Goal: Contribute content

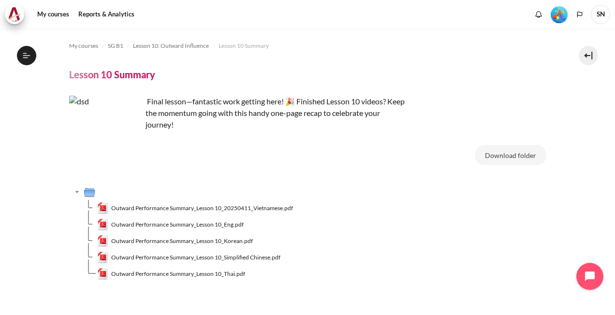
scroll to position [769, 0]
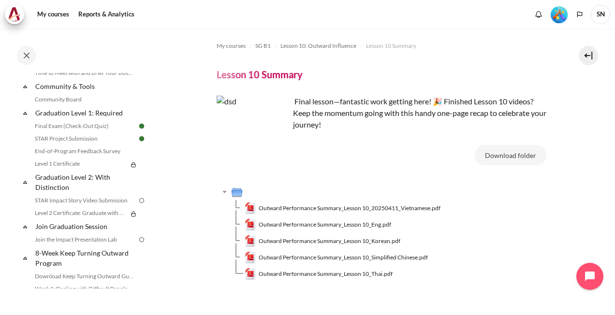
scroll to position [1010, 0]
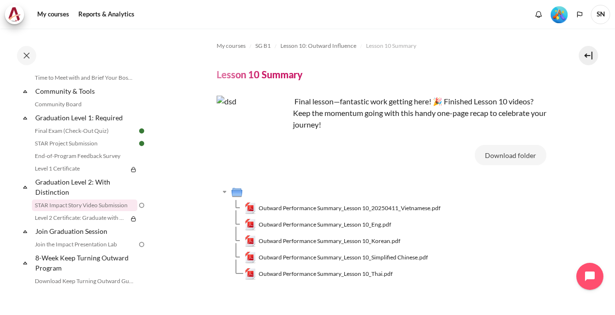
click at [86, 211] on link "STAR Impact Story Video Submission" at bounding box center [84, 206] width 105 height 12
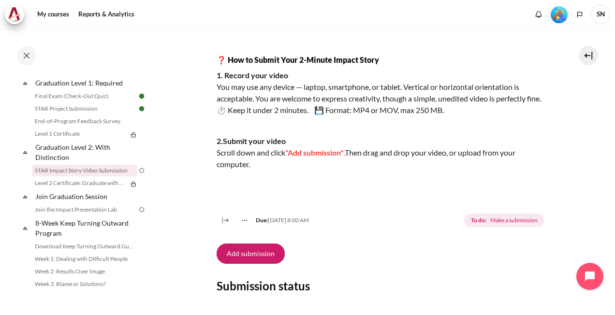
scroll to position [190, 0]
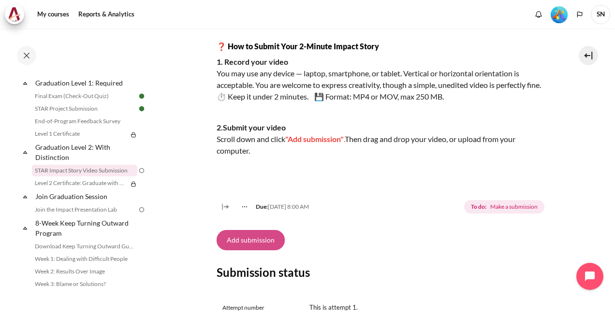
click at [265, 250] on button "Add submission" at bounding box center [250, 240] width 68 height 20
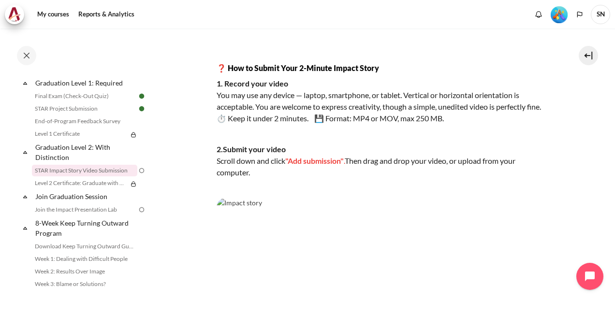
scroll to position [147, 0]
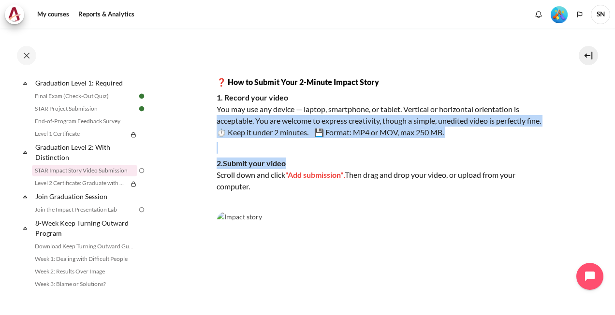
drag, startPoint x: 609, startPoint y: 111, endPoint x: 609, endPoint y: 170, distance: 59.4
click at [609, 170] on div "My courses SG B1 Graduation Level 2: With Distinction STAR Impact Story Video S…" at bounding box center [307, 172] width 615 height 287
click at [517, 166] on div "You’ve already submitted your STAR Reflection — now we encourage you to go the …" at bounding box center [381, 80] width 330 height 255
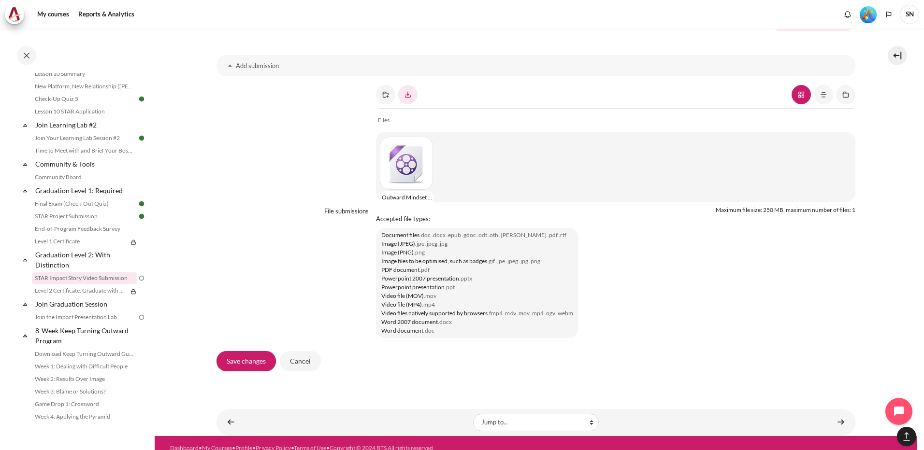
scroll to position [781, 0]
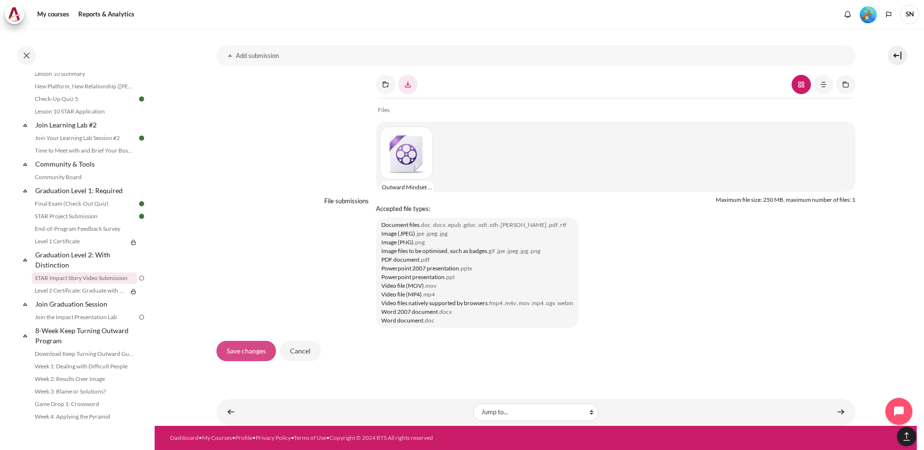
click at [245, 315] on input "Save changes" at bounding box center [245, 351] width 59 height 20
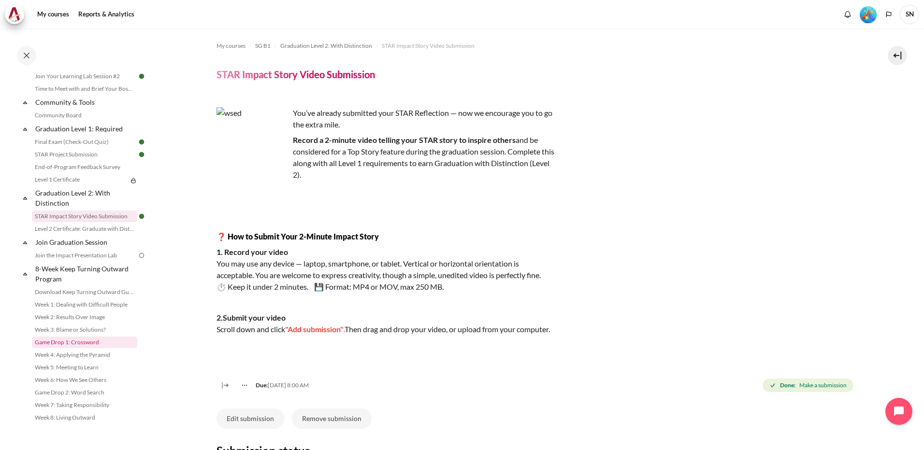
scroll to position [1010, 0]
